Goal: Task Accomplishment & Management: Manage account settings

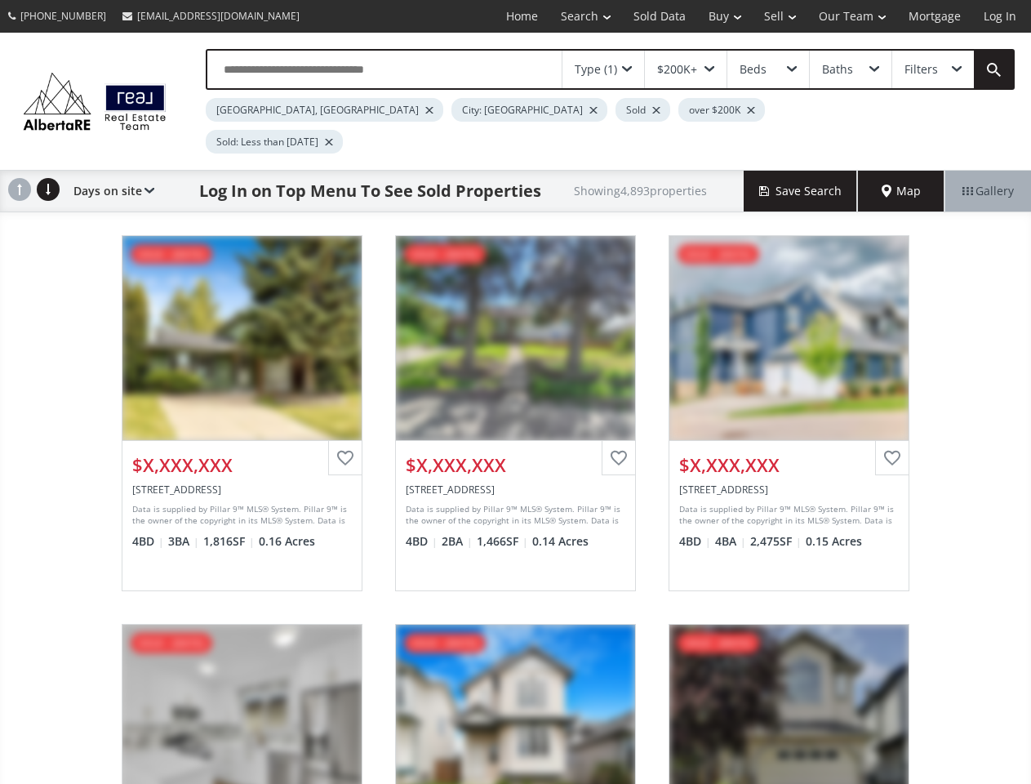
click at [574, 16] on link "Search" at bounding box center [585, 16] width 73 height 33
click at [717, 16] on link "Buy" at bounding box center [725, 16] width 56 height 33
click at [775, 16] on link "Sell" at bounding box center [780, 16] width 55 height 33
click at [851, 16] on link "Our Team" at bounding box center [853, 16] width 90 height 33
click at [1000, 16] on link "Log In" at bounding box center [1000, 16] width 56 height 33
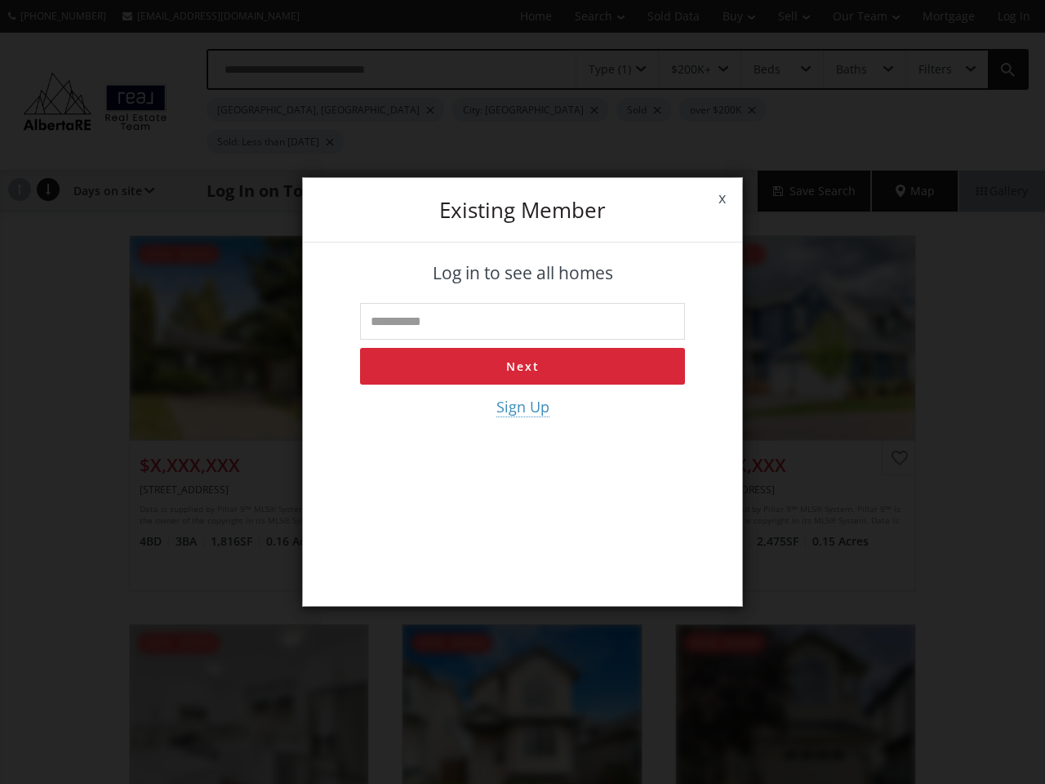
click at [603, 69] on div "x Existing member Log in to see all homes Next Sign Up" at bounding box center [522, 392] width 1045 height 784
click at [685, 69] on div "x Existing member Log in to see all homes Next Sign Up" at bounding box center [522, 392] width 1045 height 784
click at [767, 69] on div "x Existing member Log in to see all homes Next Sign Up" at bounding box center [522, 392] width 1045 height 784
click at [850, 69] on div "x Existing member Log in to see all homes Next Sign Up" at bounding box center [522, 392] width 1045 height 784
click at [932, 69] on div "x Existing member Log in to see all homes Next Sign Up" at bounding box center [522, 392] width 1045 height 784
